Goal: Check status

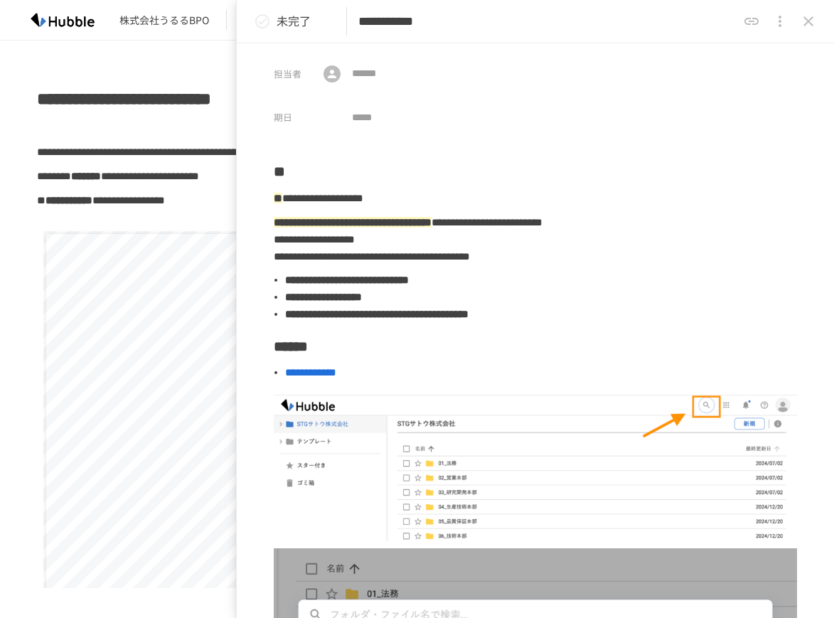
scroll to position [995, 0]
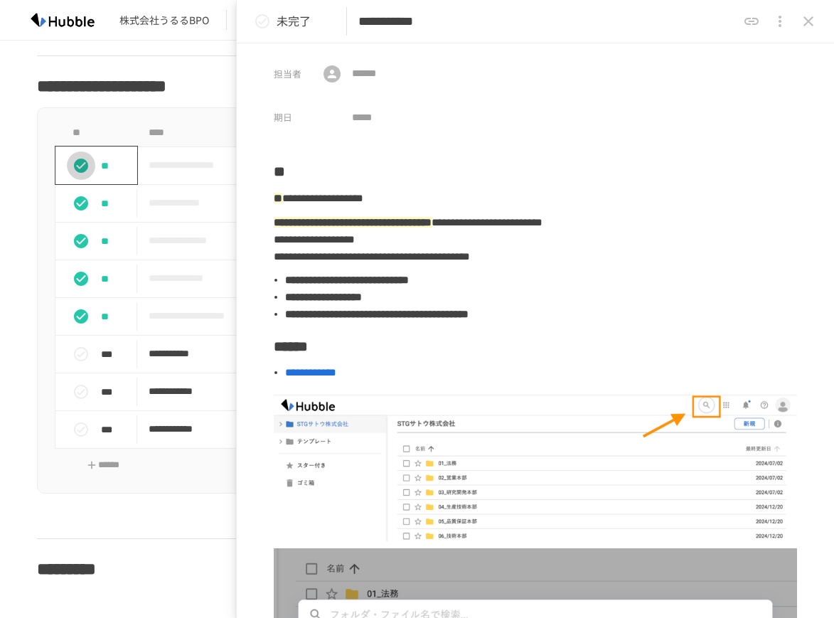
click at [88, 168] on icon "status" at bounding box center [80, 165] width 17 height 17
click at [85, 203] on icon "status" at bounding box center [81, 203] width 14 height 14
click at [93, 247] on div "**" at bounding box center [102, 241] width 70 height 28
click at [94, 275] on button "status" at bounding box center [81, 278] width 28 height 28
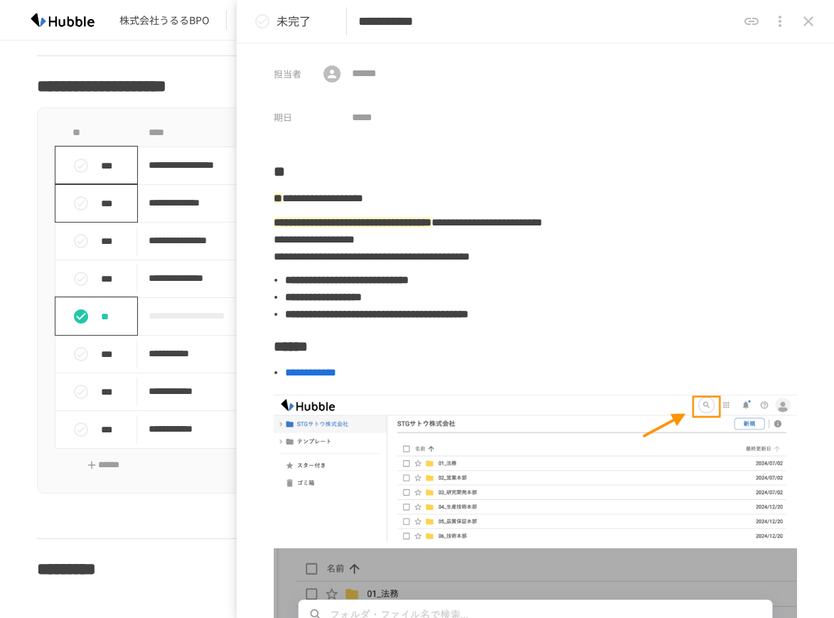
click at [85, 318] on icon "status" at bounding box center [81, 316] width 14 height 14
drag, startPoint x: 811, startPoint y: 24, endPoint x: 797, endPoint y: 31, distance: 15.6
click at [811, 23] on icon "close drawer" at bounding box center [808, 21] width 10 height 10
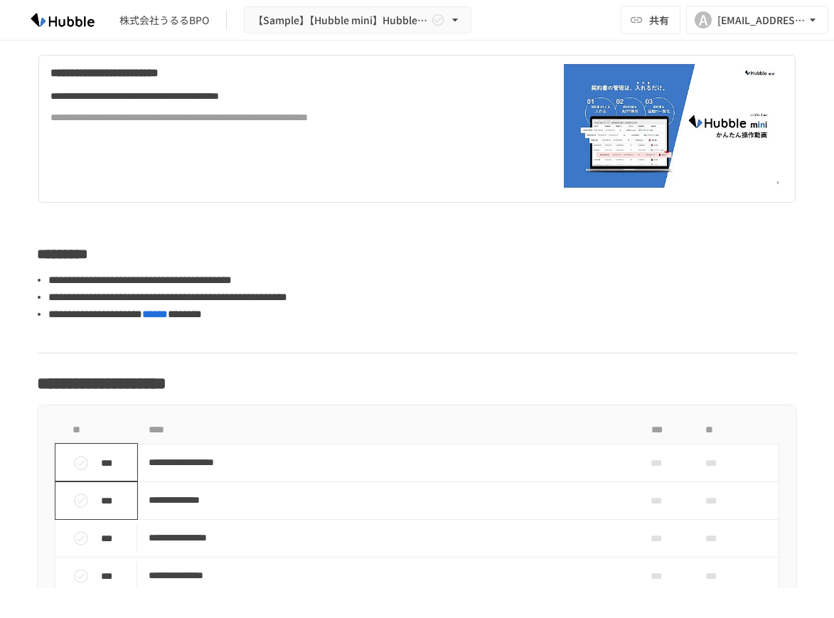
scroll to position [924, 0]
